Goal: Check status: Check status

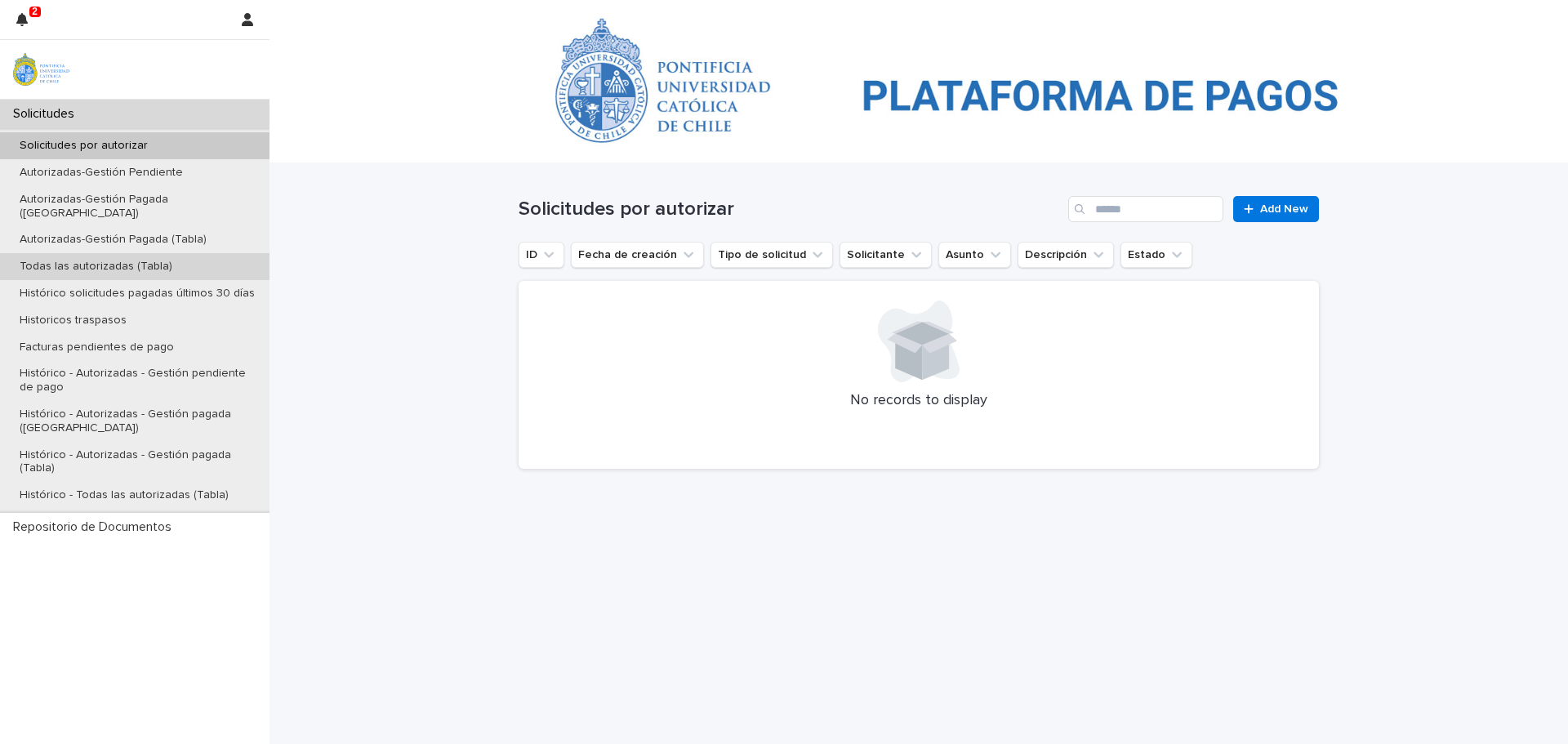
click at [62, 260] on p "Todas las autorizadas (Tabla)" at bounding box center [96, 267] width 178 height 14
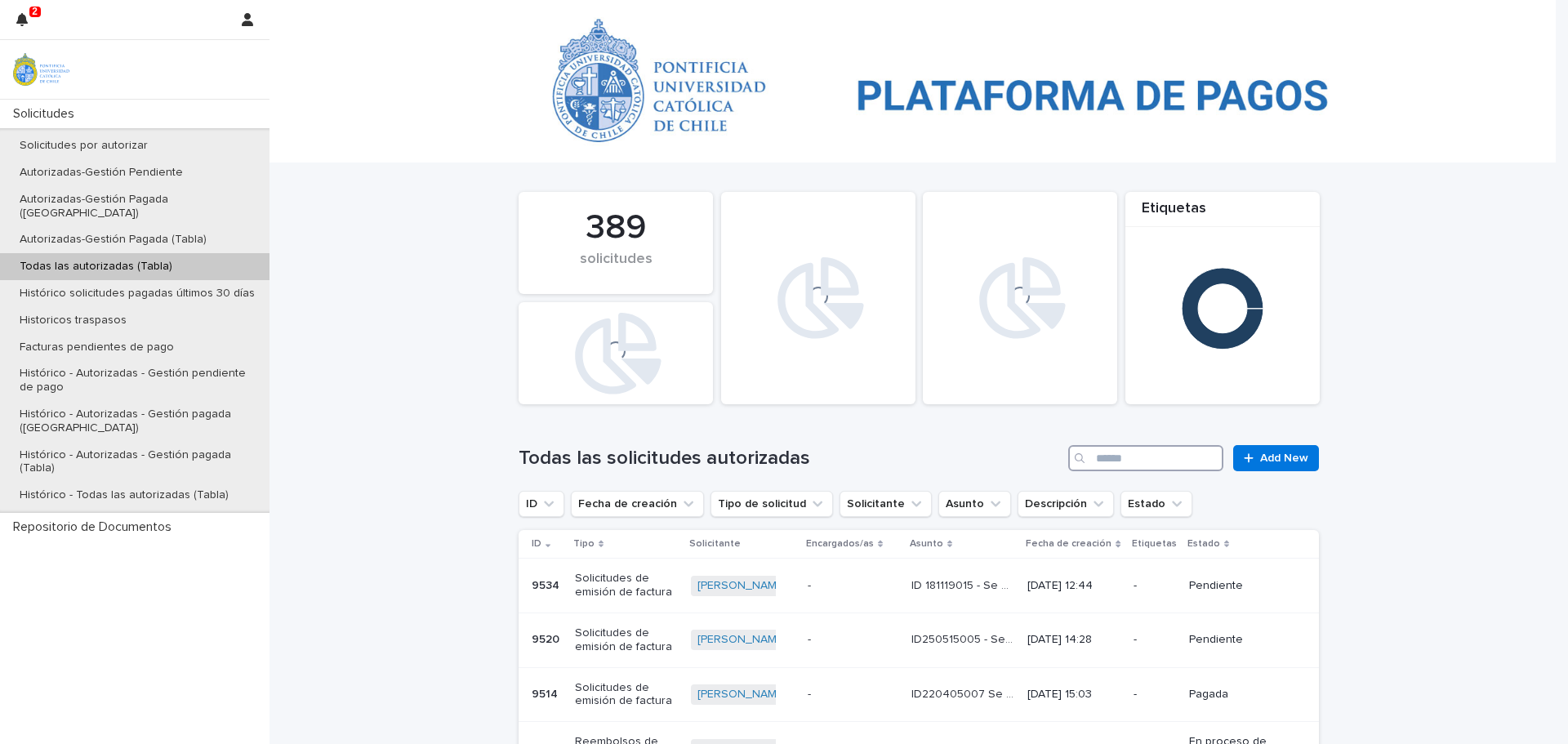
click at [1124, 463] on input "Search" at bounding box center [1145, 458] width 155 height 26
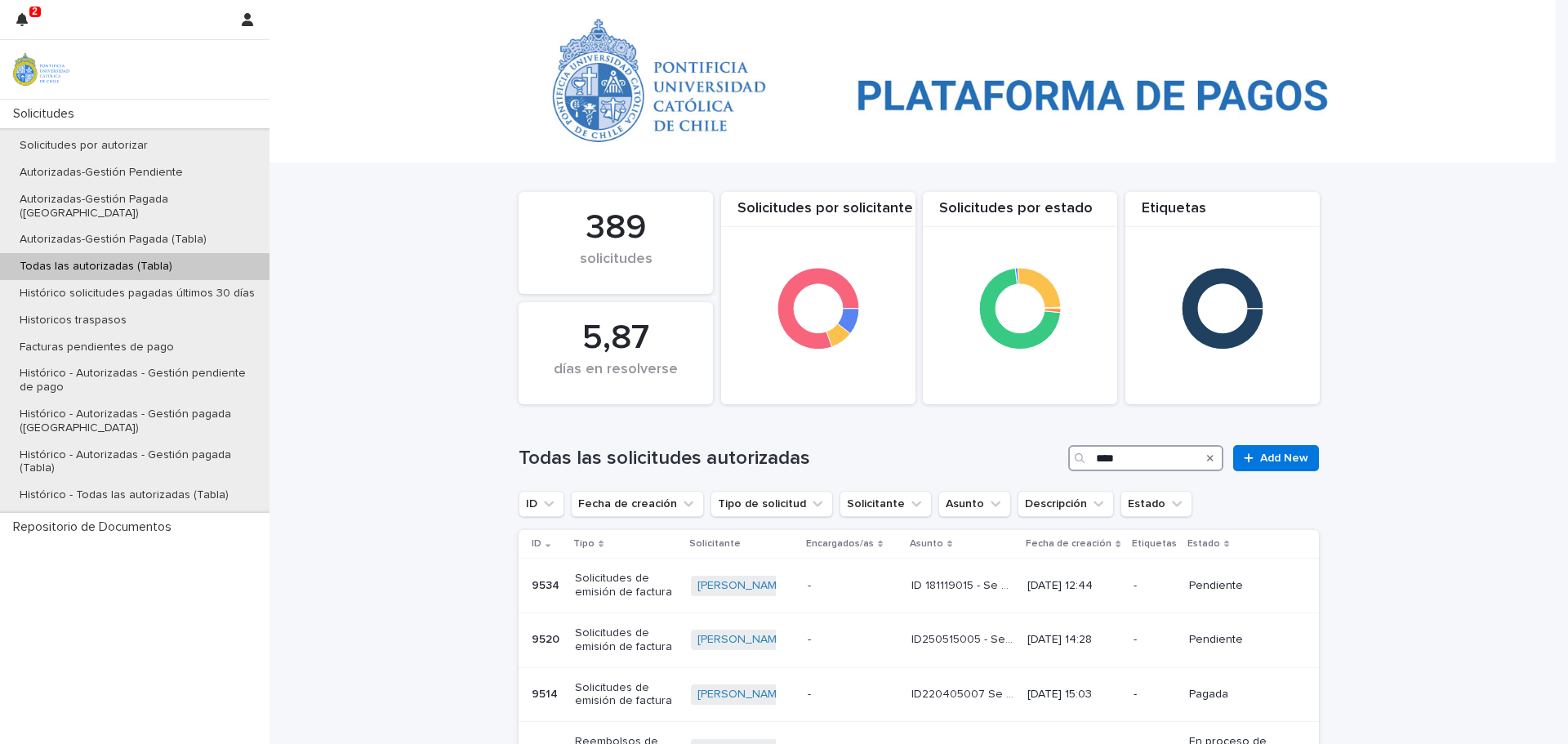
type input "****"
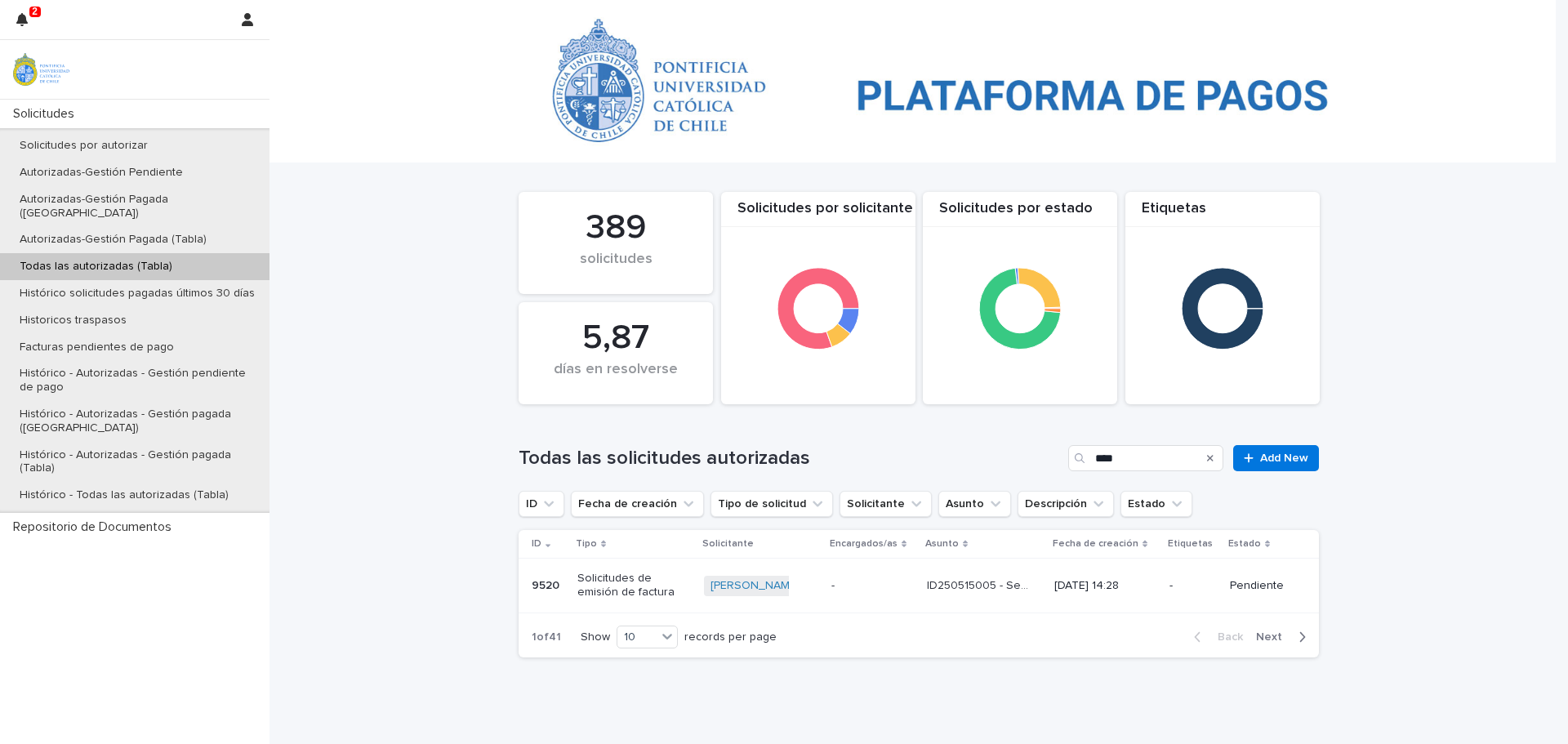
click at [531, 586] on p "9520" at bounding box center [546, 584] width 31 height 17
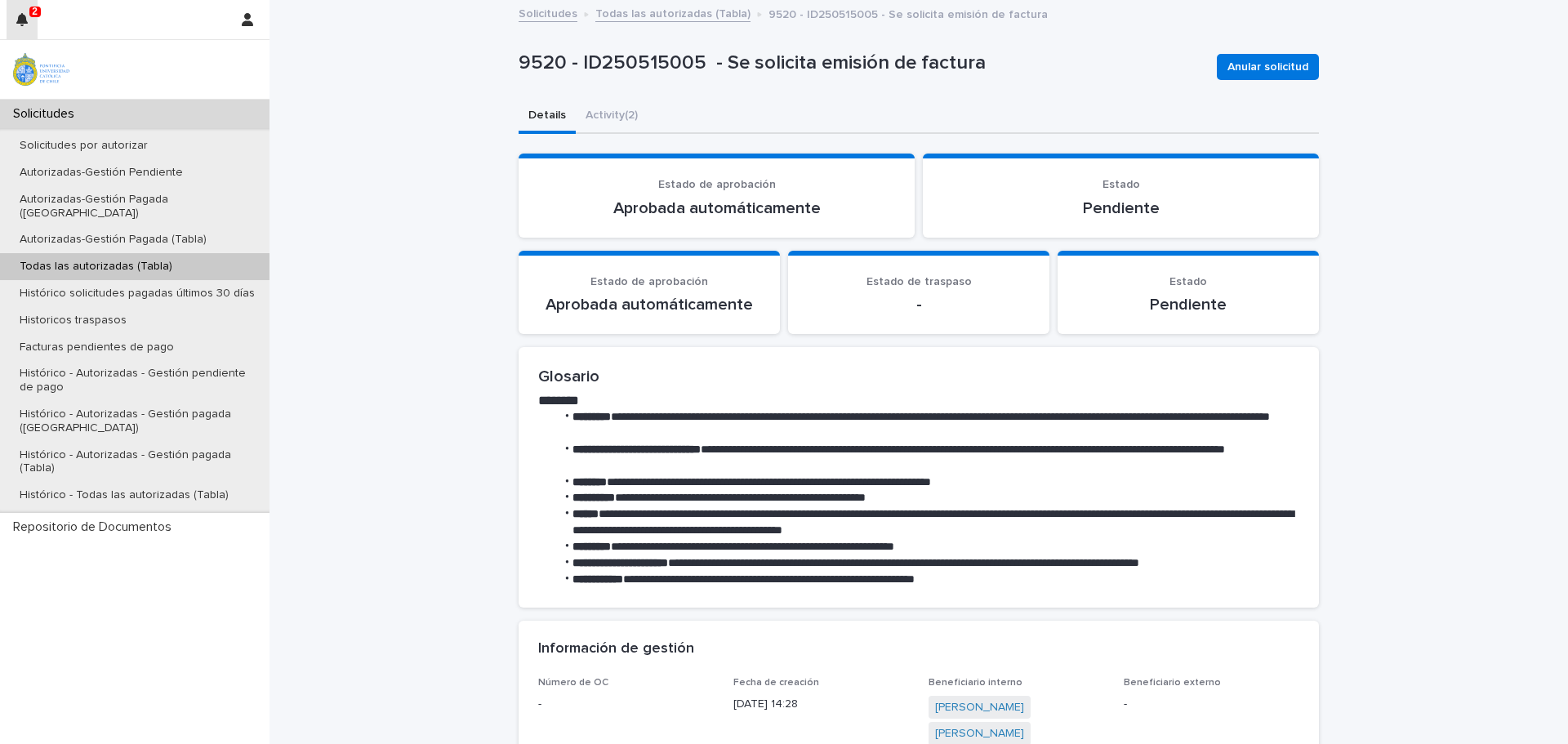
click at [21, 18] on icon "button" at bounding box center [22, 20] width 11 height 13
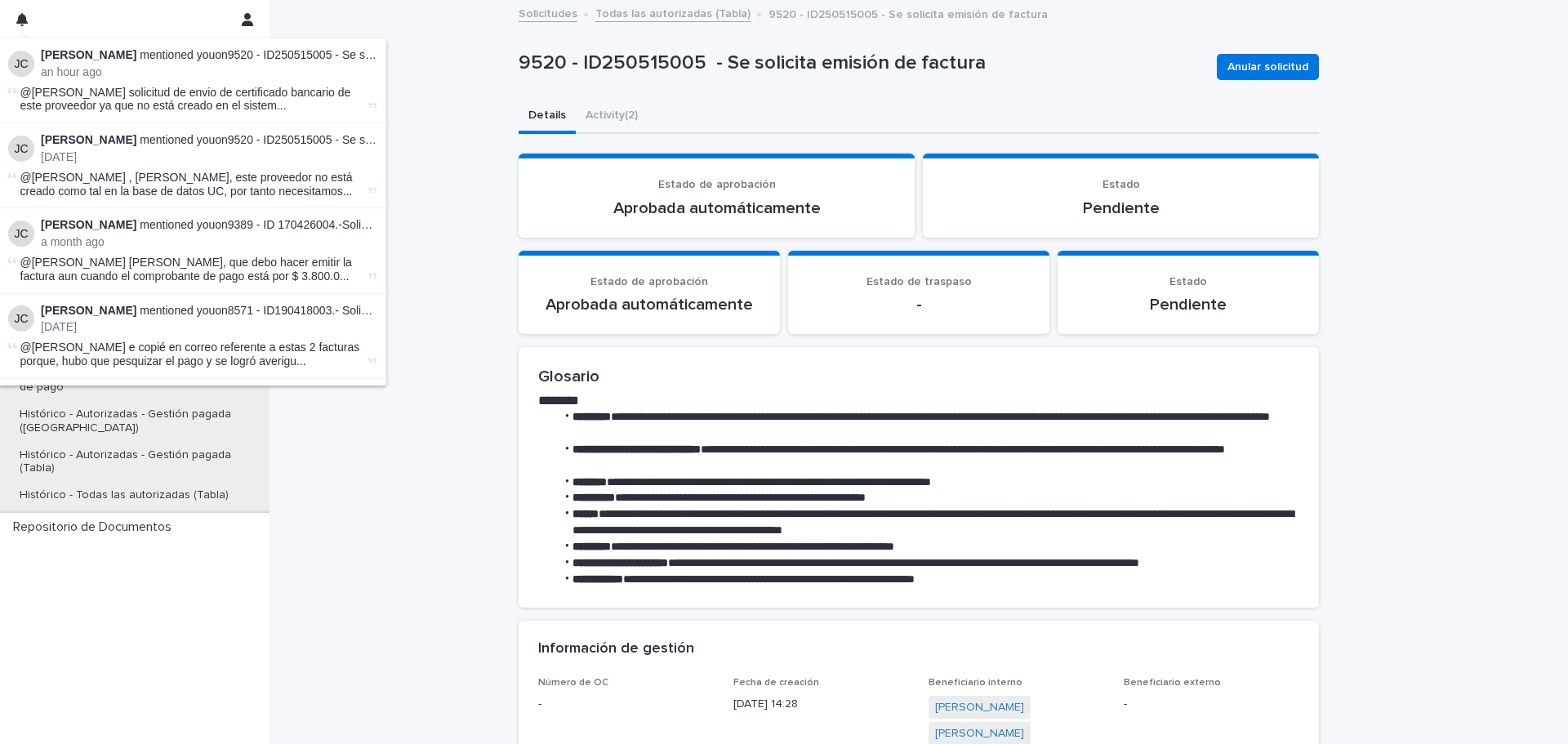
click at [78, 100] on span "@[PERSON_NAME] solicitud de envio de certificado bancario de este proveedor ya …" at bounding box center [192, 100] width 345 height 28
click at [28, 161] on div "[PERSON_NAME] mentioned you on 9520 - ID250515005 - Se solicita emisión de fact…" at bounding box center [192, 148] width 368 height 31
click at [63, 182] on span "@[PERSON_NAME] , [PERSON_NAME], este proveedor no está creado como tal en la ba…" at bounding box center [192, 185] width 345 height 28
click at [604, 115] on button "Activity (2)" at bounding box center [611, 116] width 72 height 35
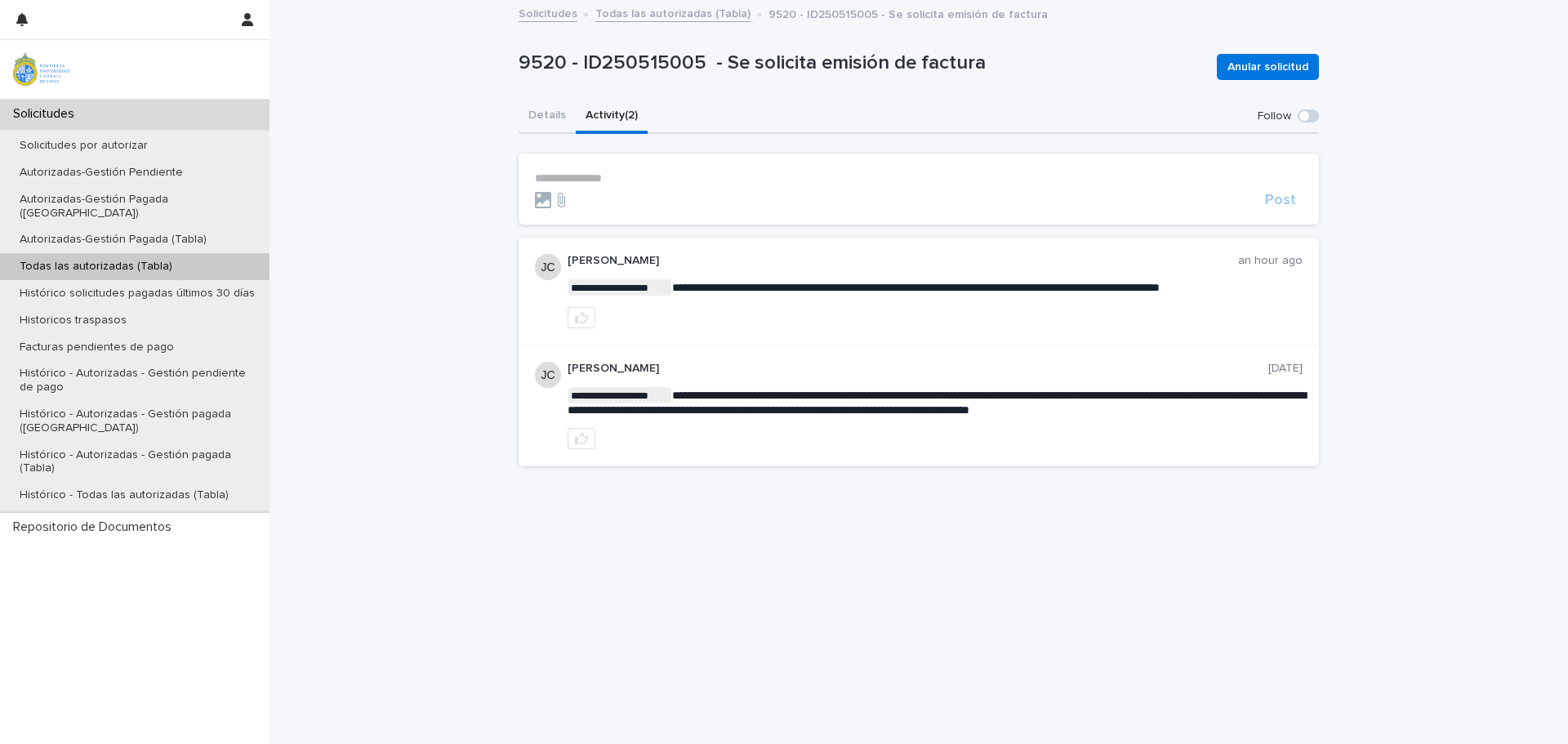
click at [66, 260] on p "Todas las autorizadas (Tabla)" at bounding box center [96, 267] width 178 height 14
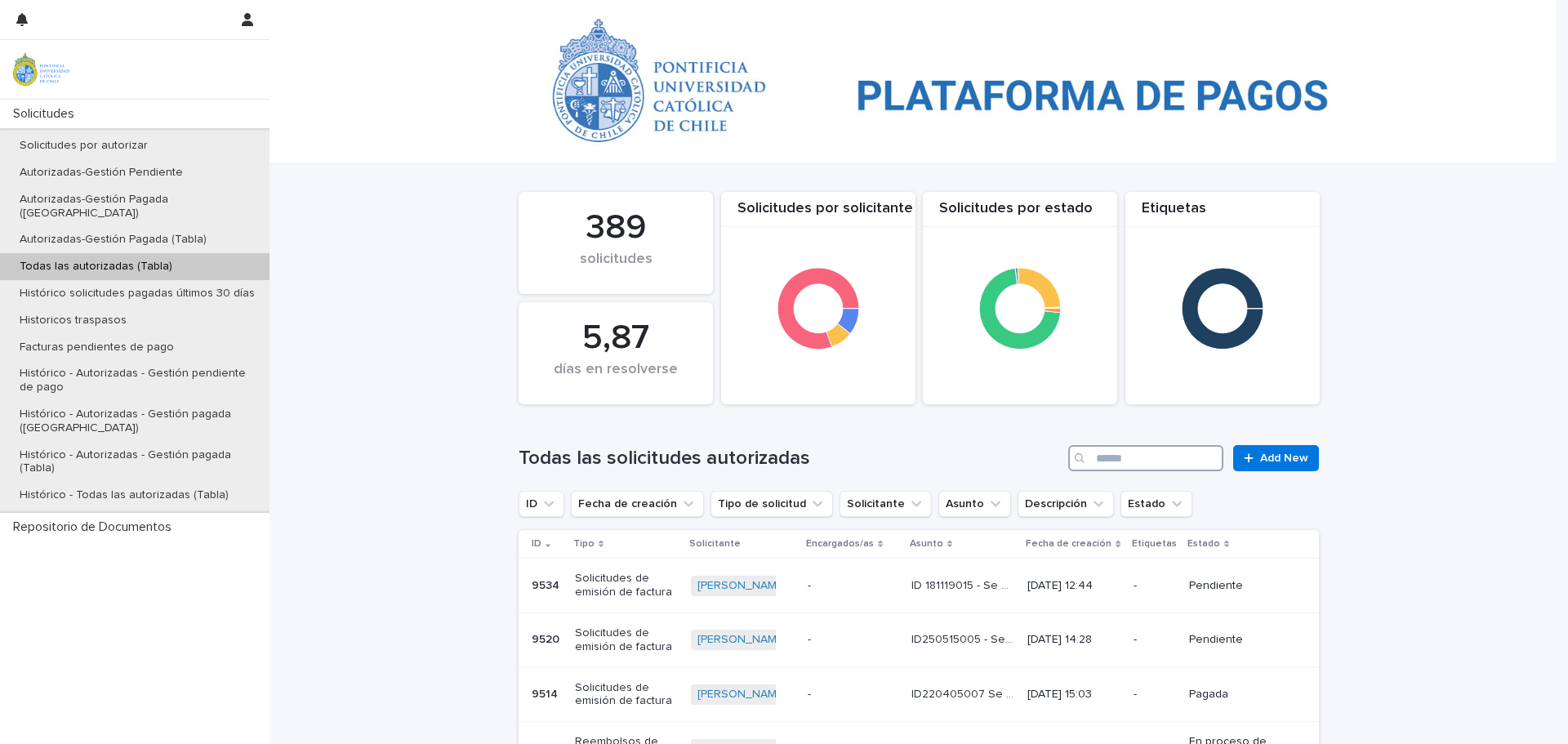
click at [1096, 465] on input "Search" at bounding box center [1145, 458] width 155 height 26
type input "****"
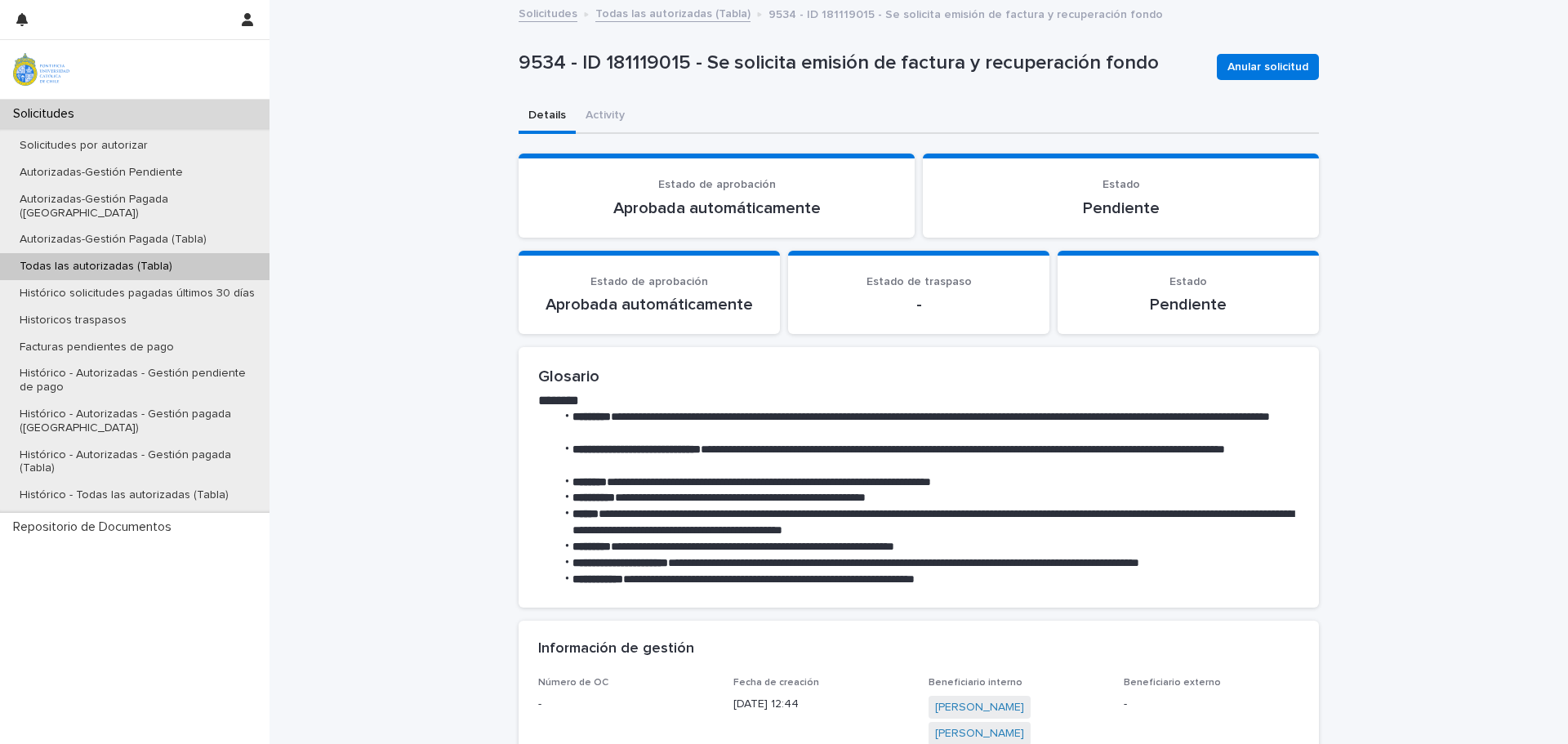
click at [109, 260] on p "Todas las autorizadas (Tabla)" at bounding box center [96, 267] width 178 height 14
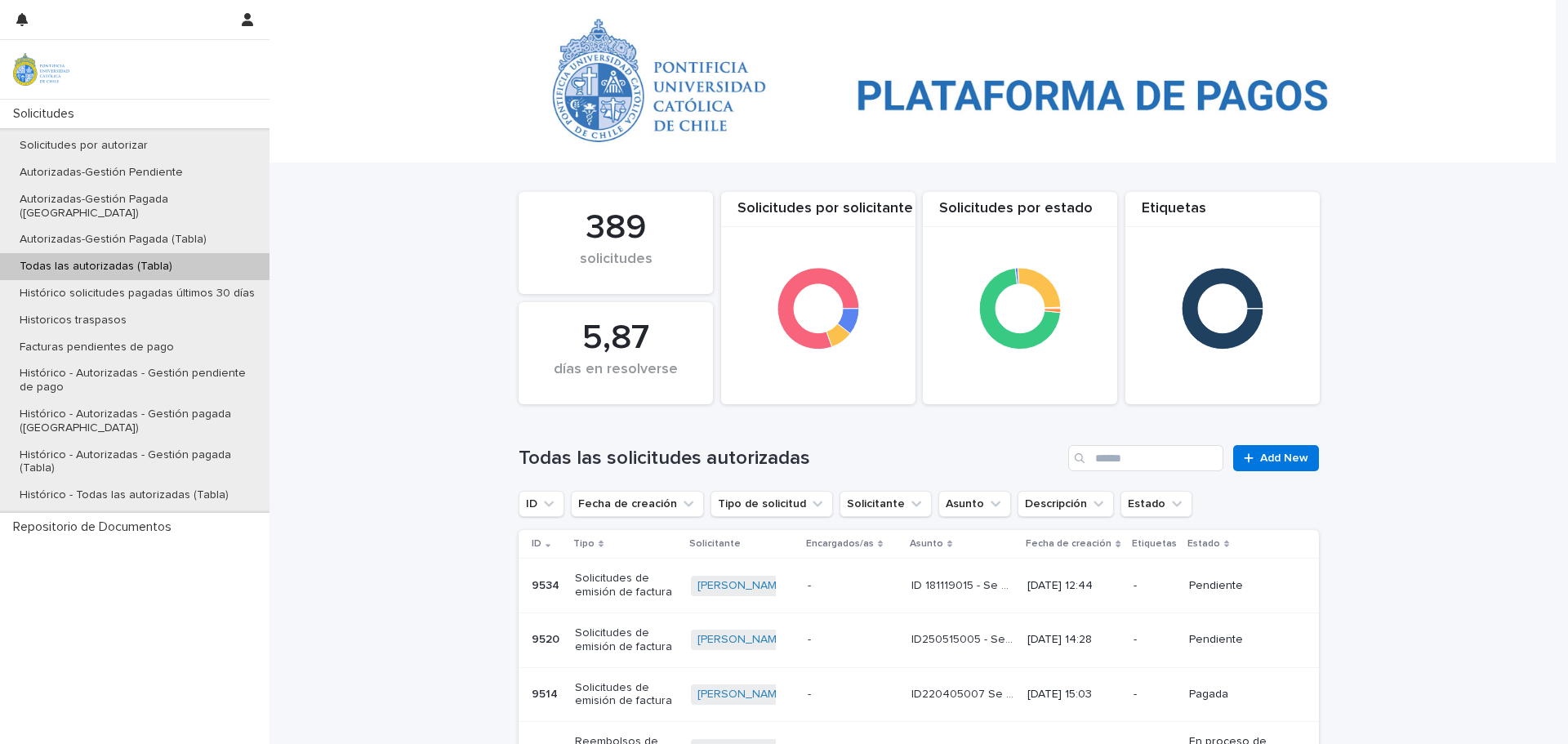
click at [536, 691] on p "9514" at bounding box center [546, 693] width 29 height 17
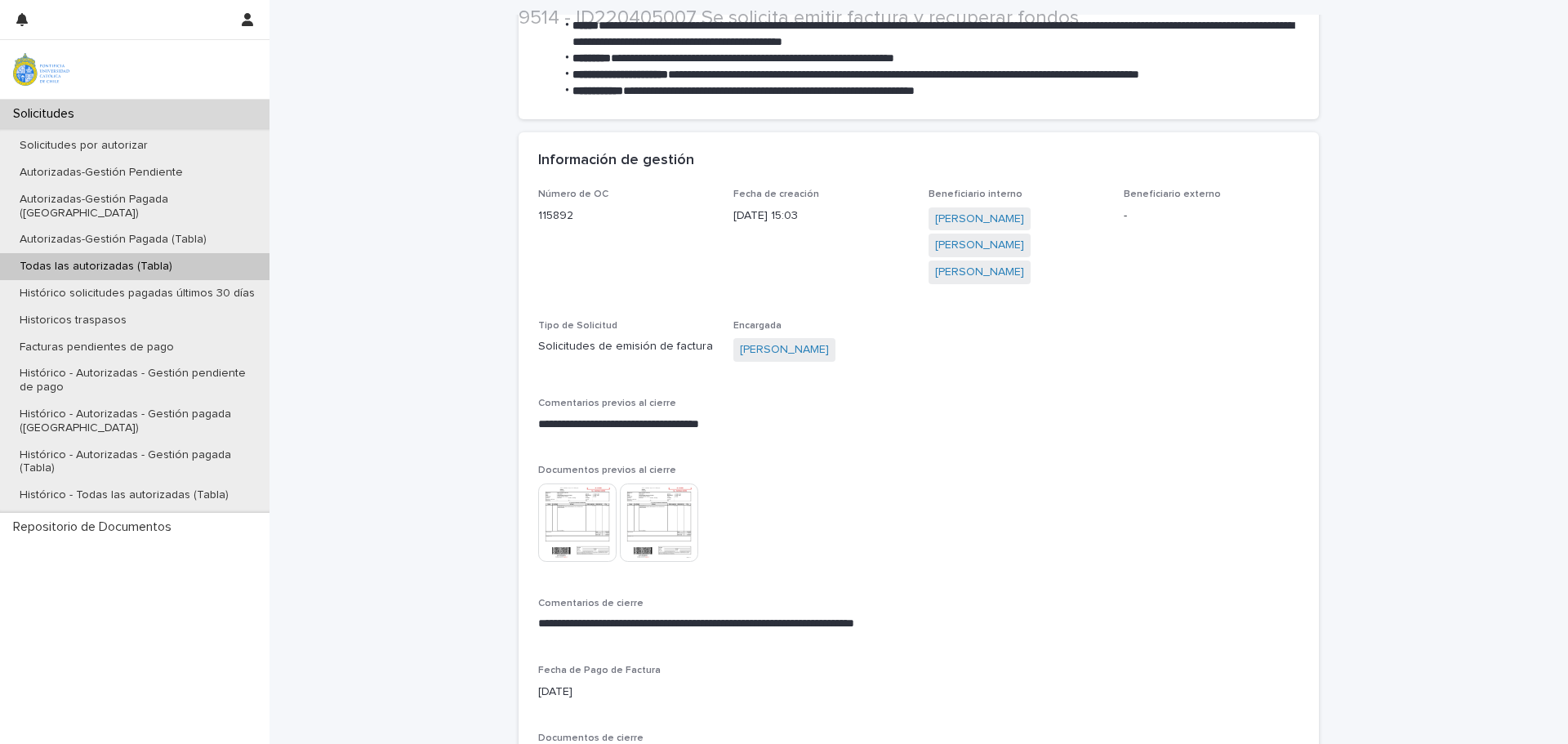
scroll to position [490, 0]
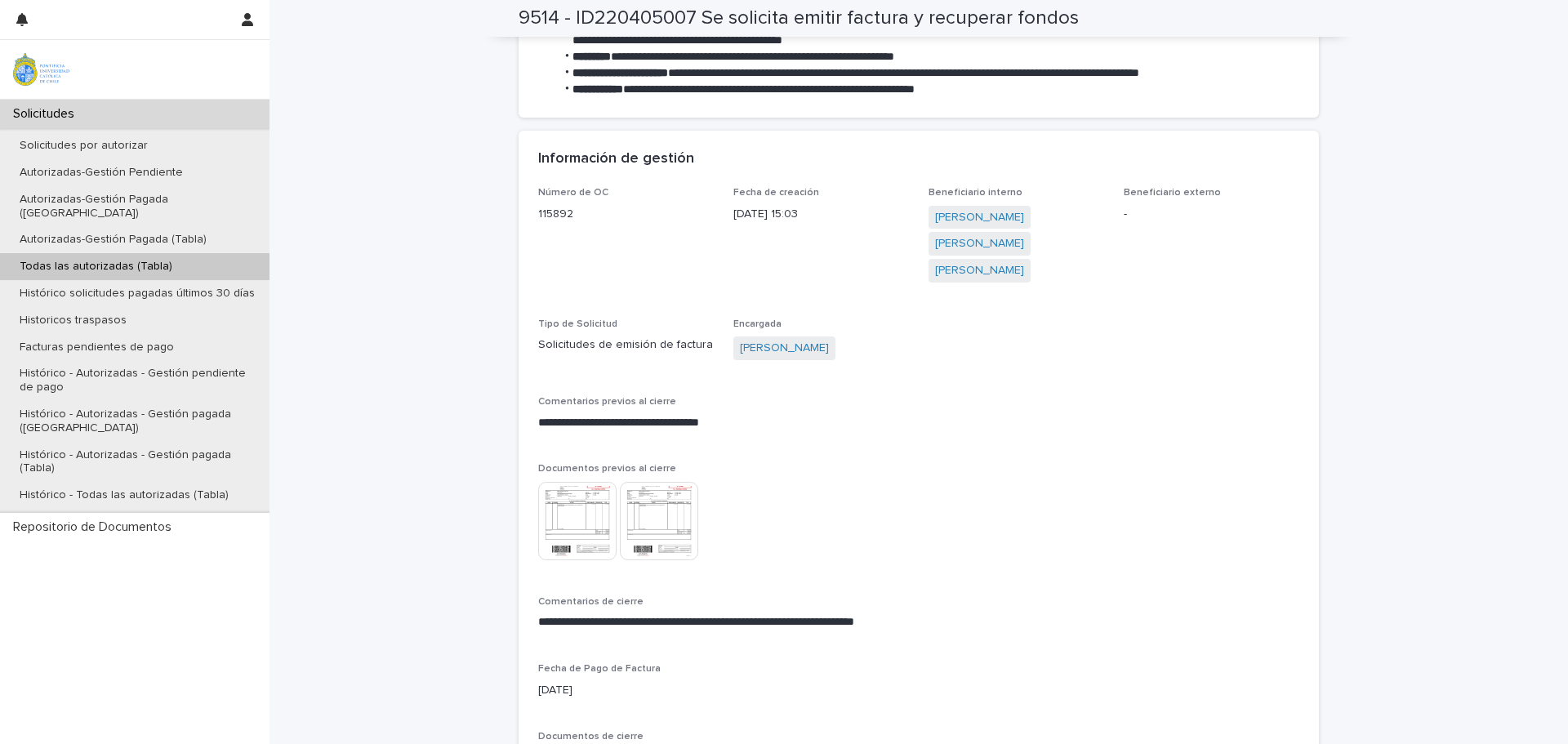
click at [577, 515] on img at bounding box center [576, 520] width 78 height 78
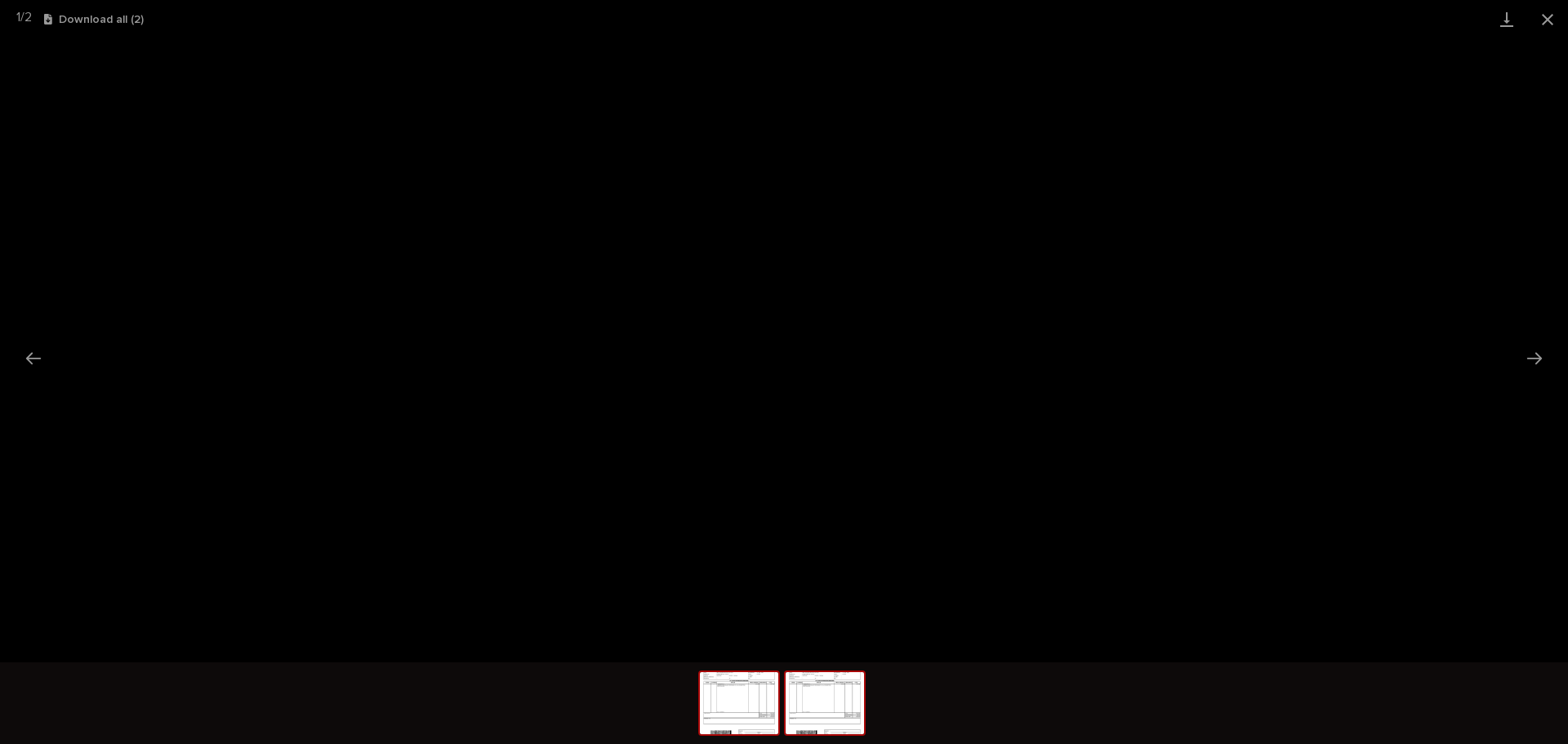
click at [817, 714] on img at bounding box center [824, 704] width 78 height 62
click at [1549, 17] on button "Close gallery" at bounding box center [1546, 19] width 40 height 39
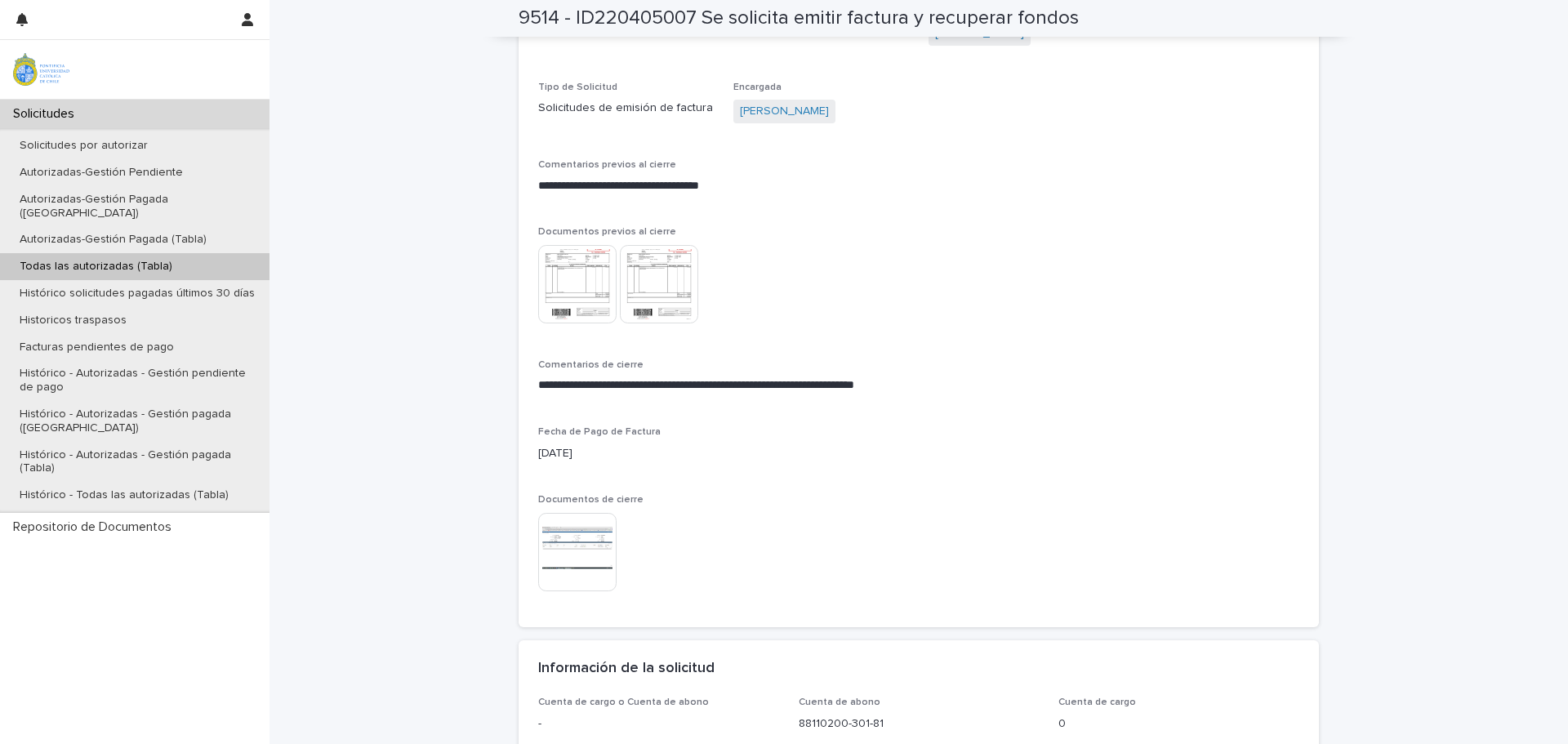
scroll to position [817, 0]
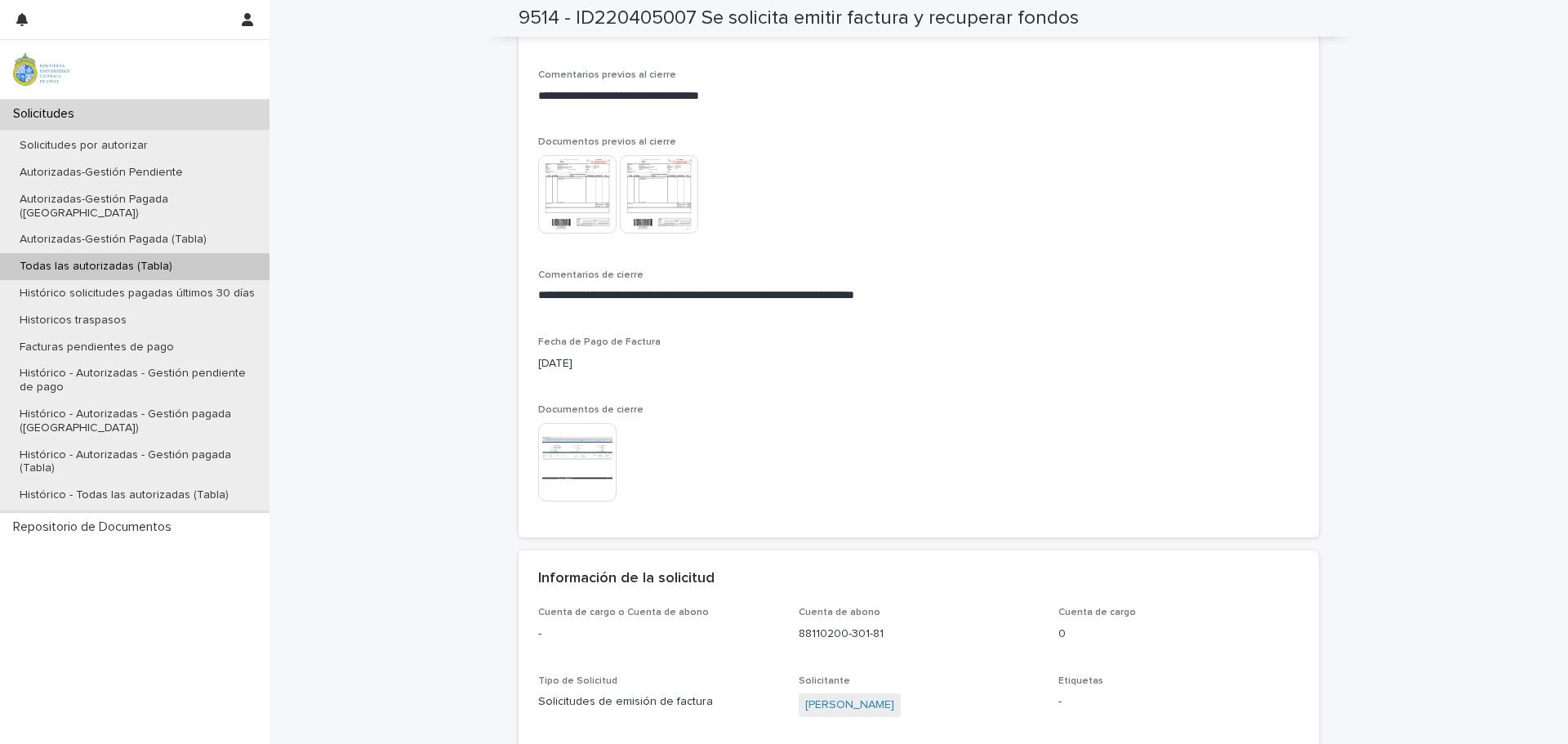
click at [569, 442] on img at bounding box center [576, 461] width 78 height 78
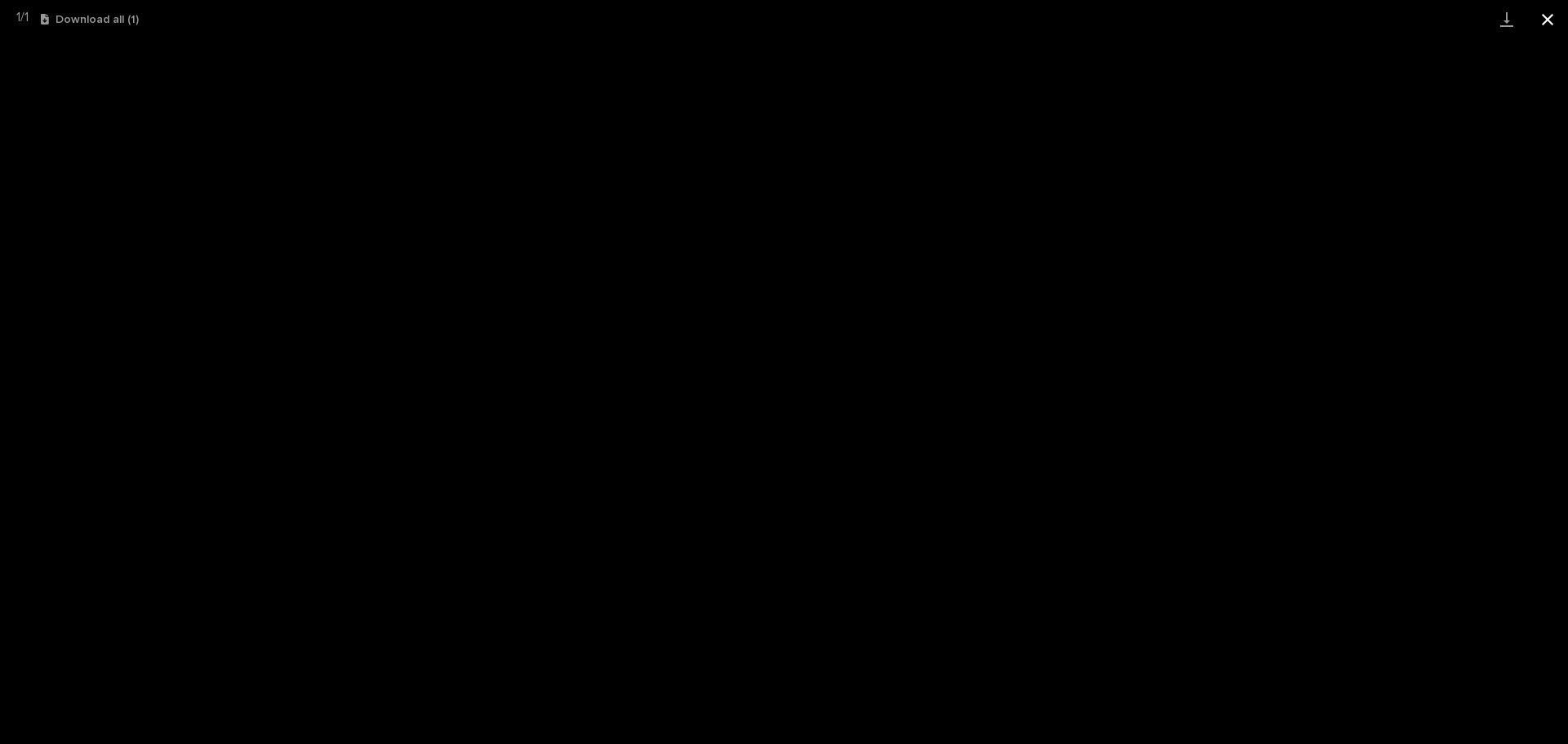
click at [1547, 18] on button "Close gallery" at bounding box center [1546, 19] width 40 height 39
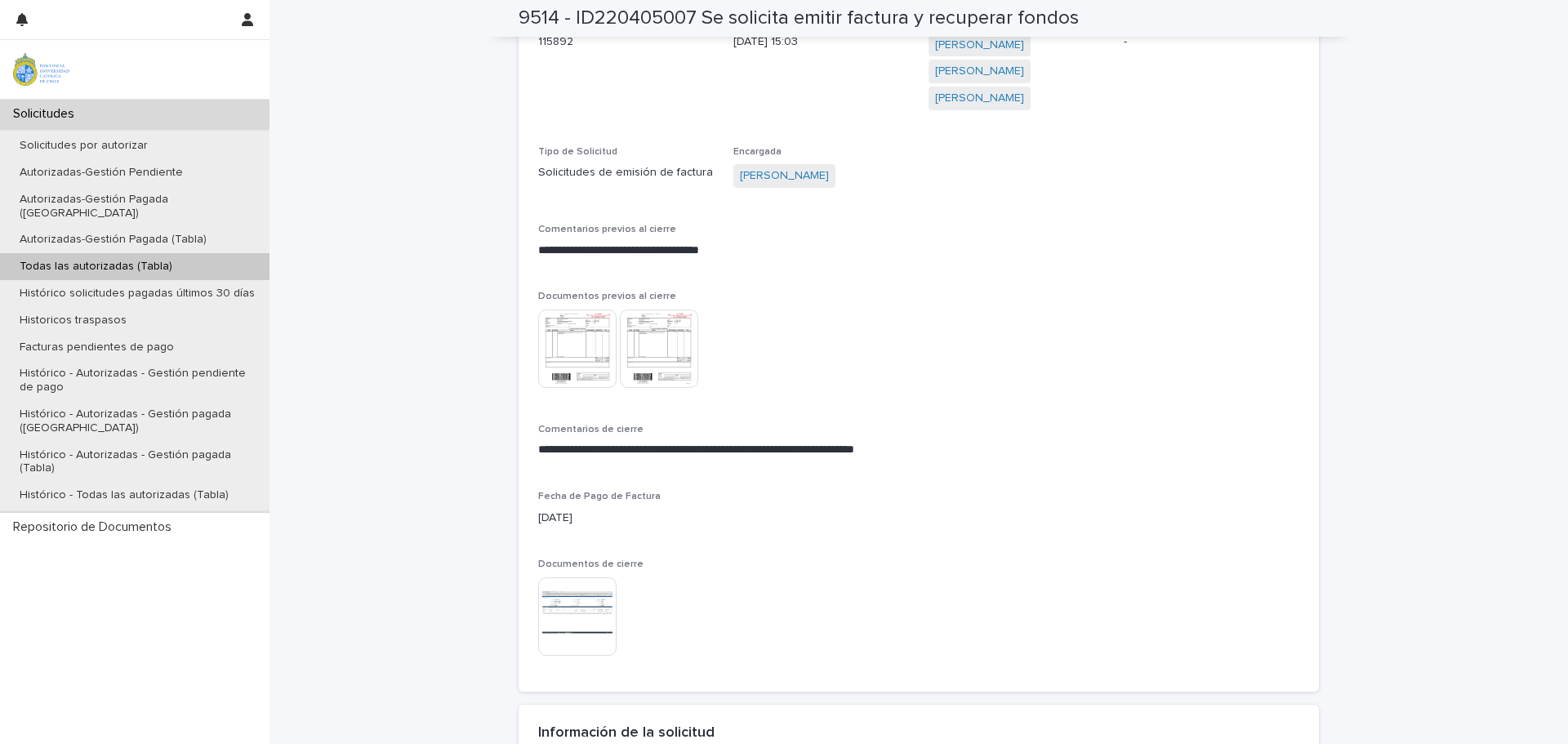
scroll to position [654, 0]
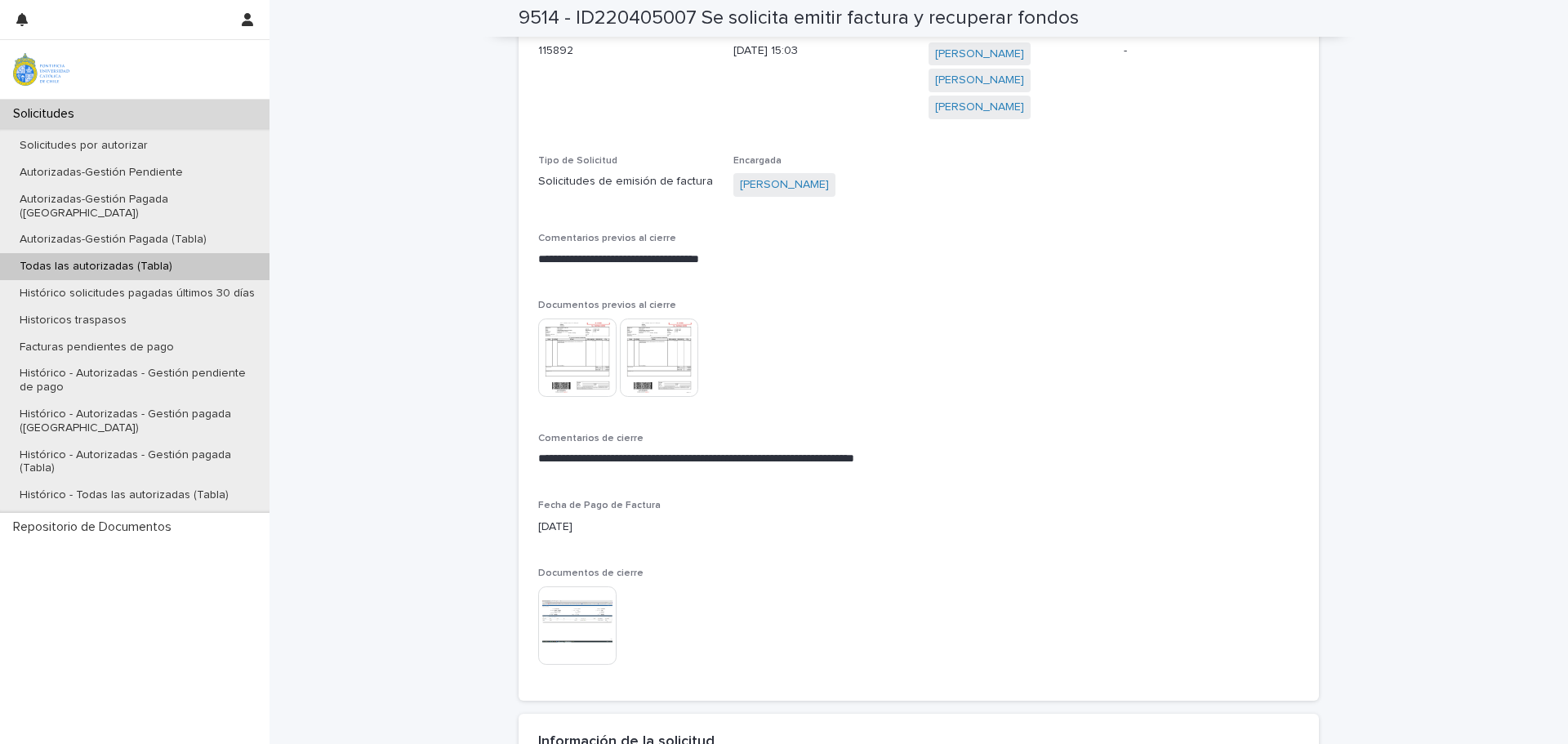
click at [592, 607] on img at bounding box center [576, 625] width 78 height 78
